Goal: Transaction & Acquisition: Purchase product/service

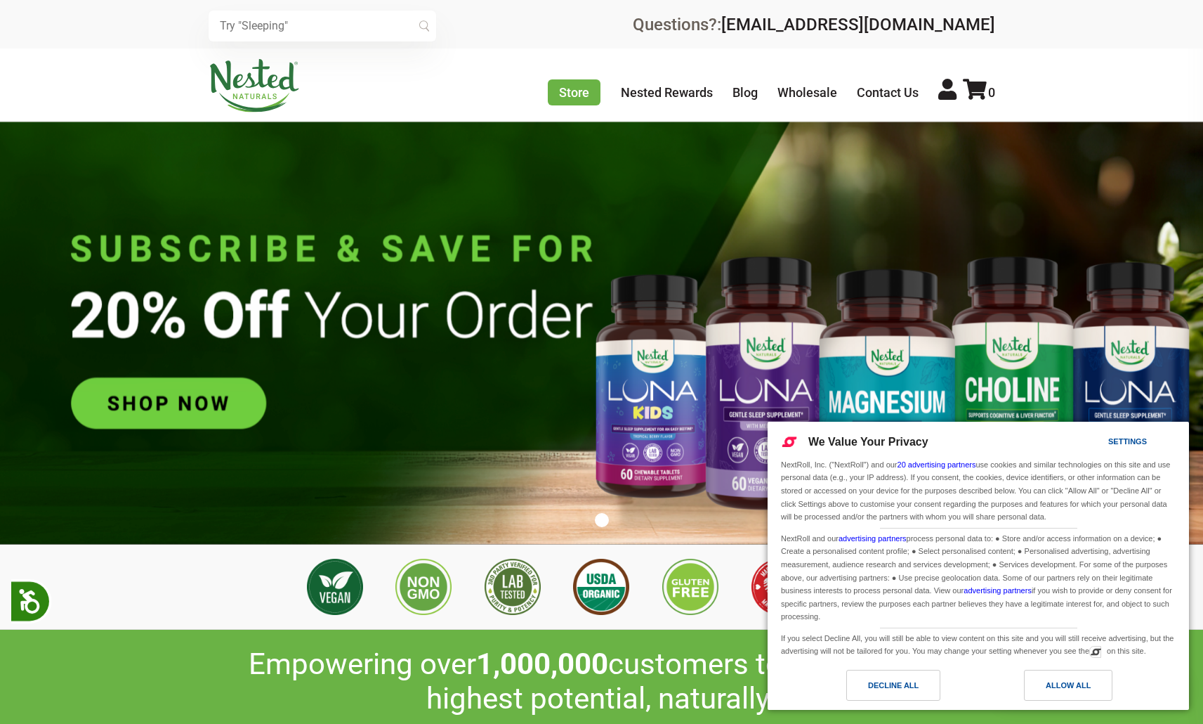
scroll to position [0, 493]
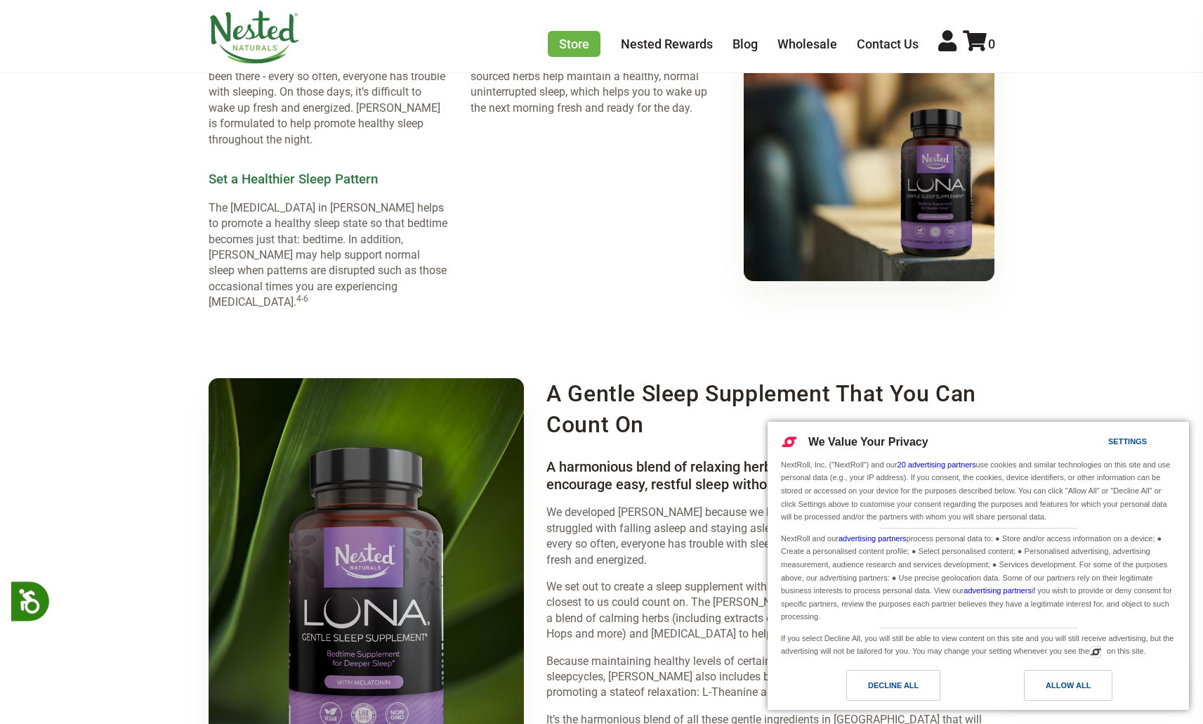
scroll to position [2171, 0]
